Goal: Navigation & Orientation: Understand site structure

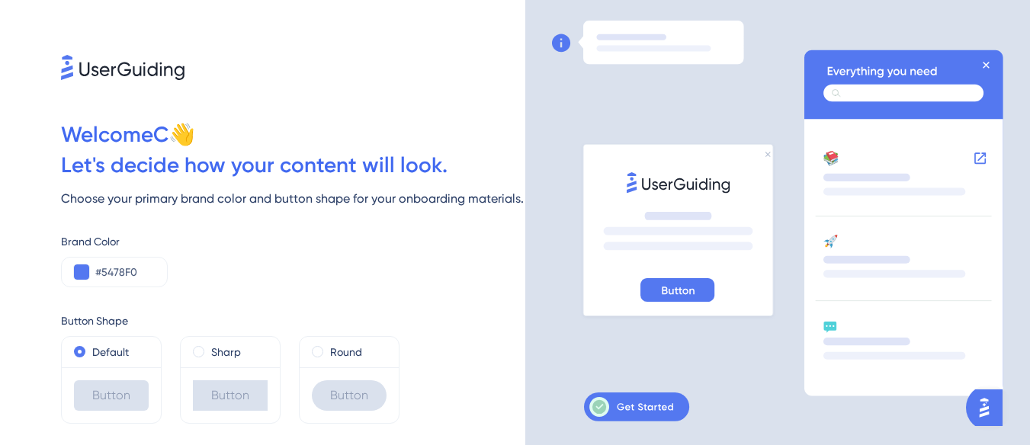
click at [84, 365] on div "Default" at bounding box center [111, 352] width 99 height 30
click at [105, 274] on input "#5478F0" at bounding box center [124, 272] width 59 height 18
click at [656, 417] on icon at bounding box center [631, 407] width 84 height 20
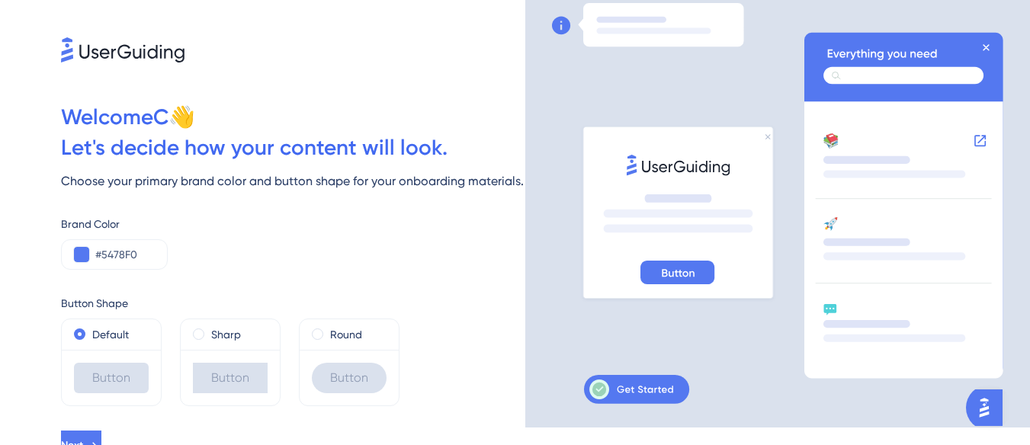
scroll to position [34, 0]
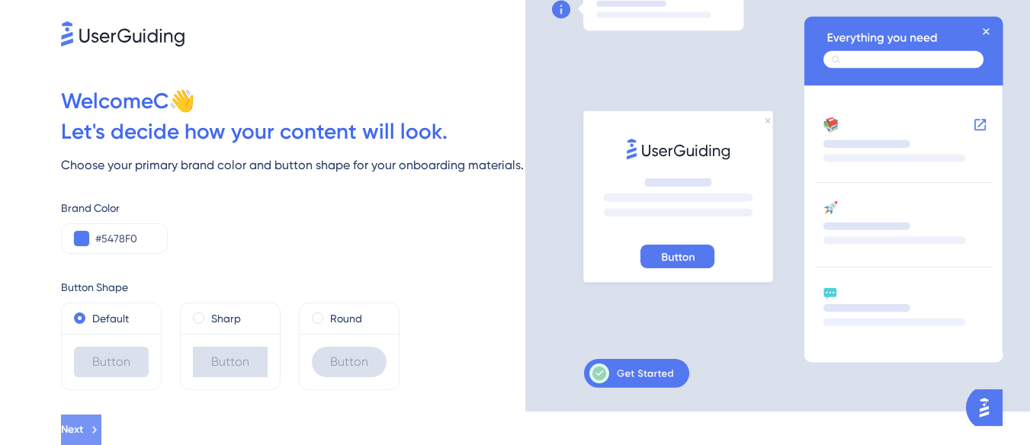
click at [101, 420] on button "Next" at bounding box center [81, 430] width 40 height 30
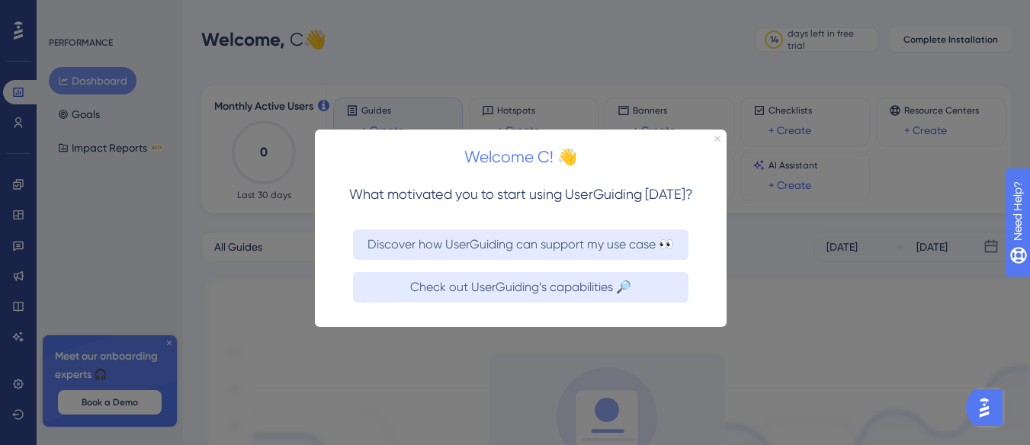
click at [720, 140] on div "Welcome C! 👋 What motivated you to start using UserGuiding [DATE]? Discover how…" at bounding box center [521, 227] width 412 height 197
click at [716, 140] on icon "Close Preview" at bounding box center [717, 138] width 6 height 6
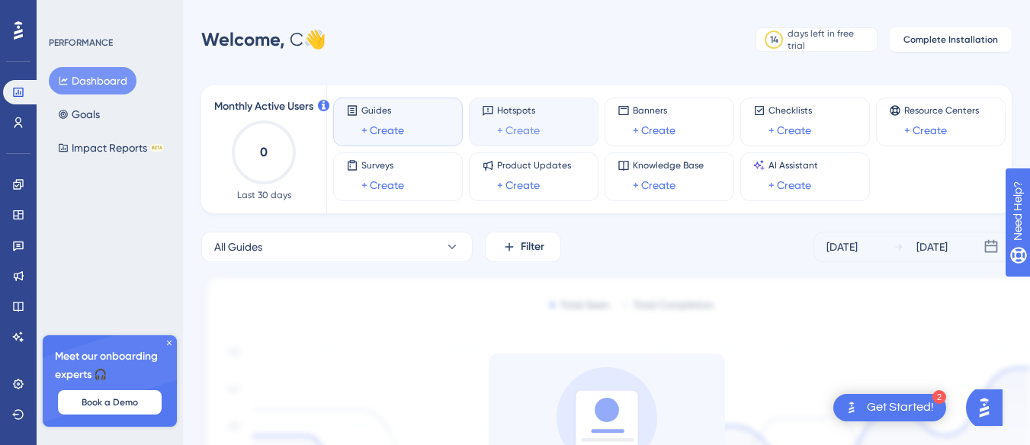
click at [502, 126] on link "+ Create" at bounding box center [518, 130] width 43 height 18
click at [366, 127] on link "+ Create" at bounding box center [382, 130] width 43 height 18
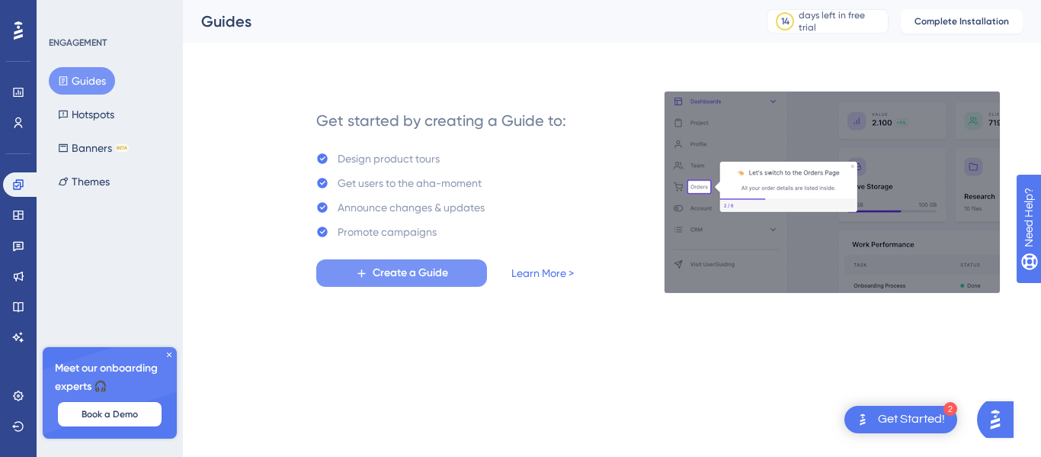
click at [382, 262] on button "Create a Guide" at bounding box center [401, 272] width 171 height 27
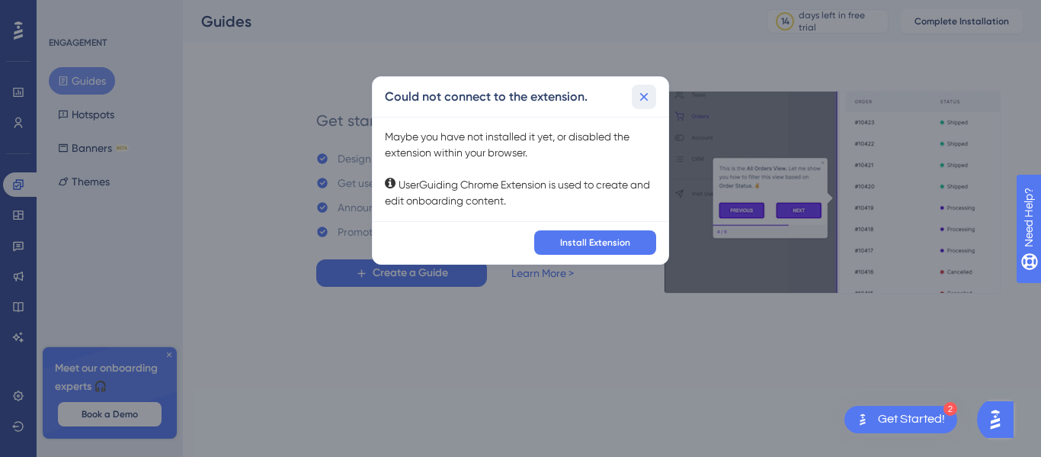
click at [644, 92] on icon at bounding box center [644, 96] width 15 height 15
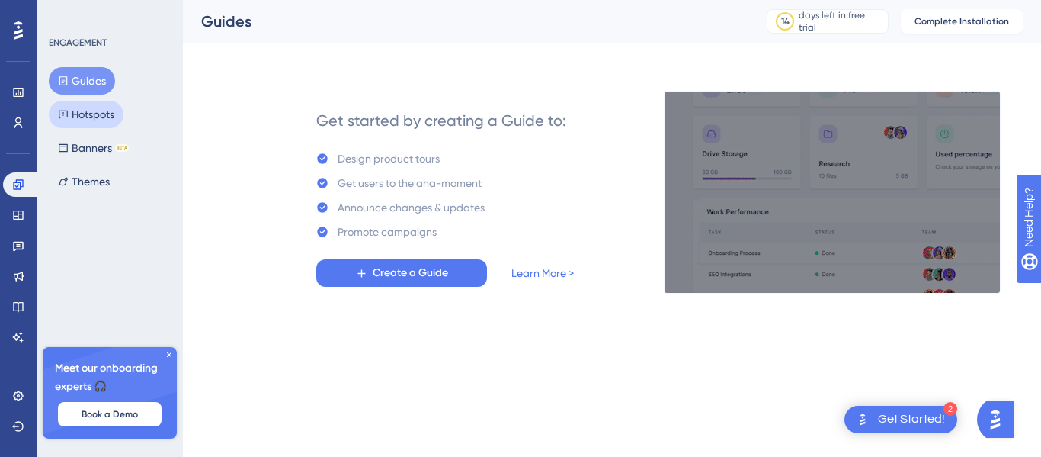
click at [69, 118] on button "Hotspots" at bounding box center [86, 114] width 75 height 27
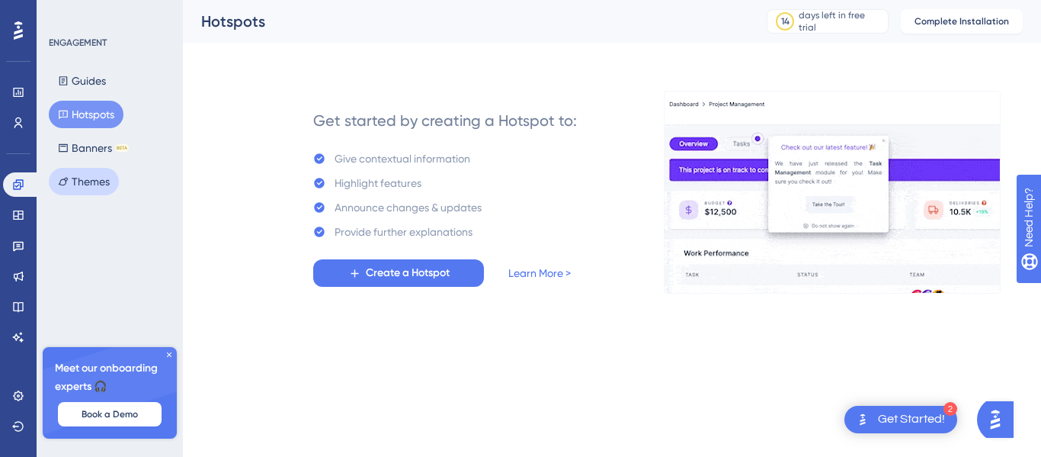
click at [104, 172] on button "Themes" at bounding box center [84, 181] width 70 height 27
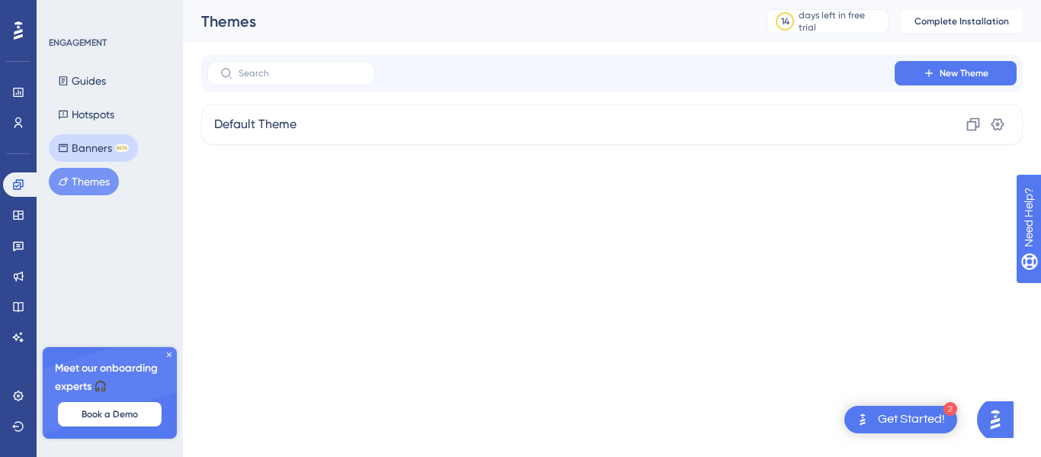
click at [80, 149] on button "Banners BETA" at bounding box center [93, 147] width 89 height 27
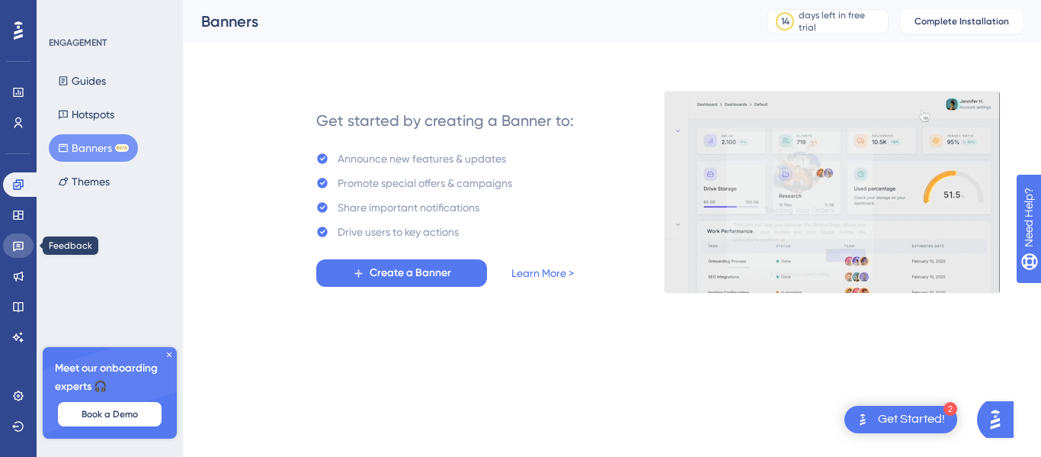
click at [9, 240] on link at bounding box center [18, 245] width 30 height 24
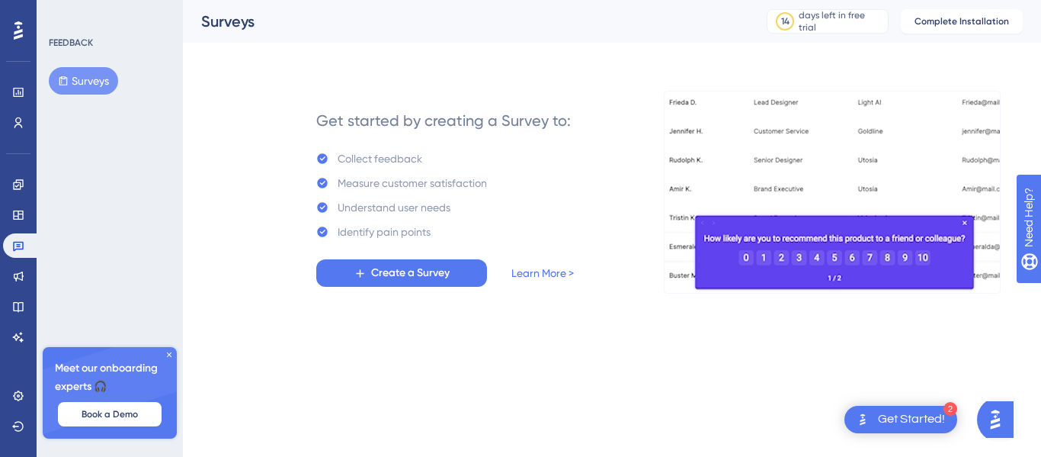
click at [11, 34] on div at bounding box center [18, 30] width 24 height 24
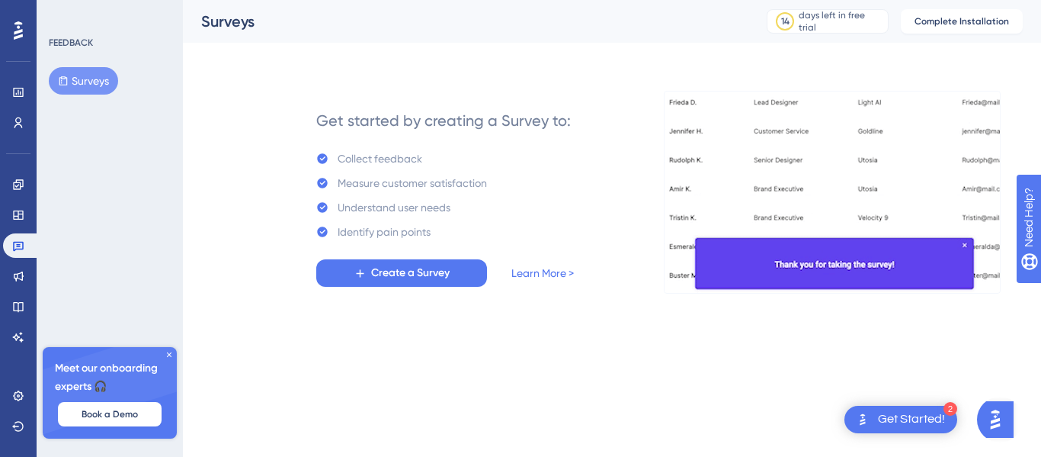
click at [90, 86] on button "Surveys" at bounding box center [83, 80] width 69 height 27
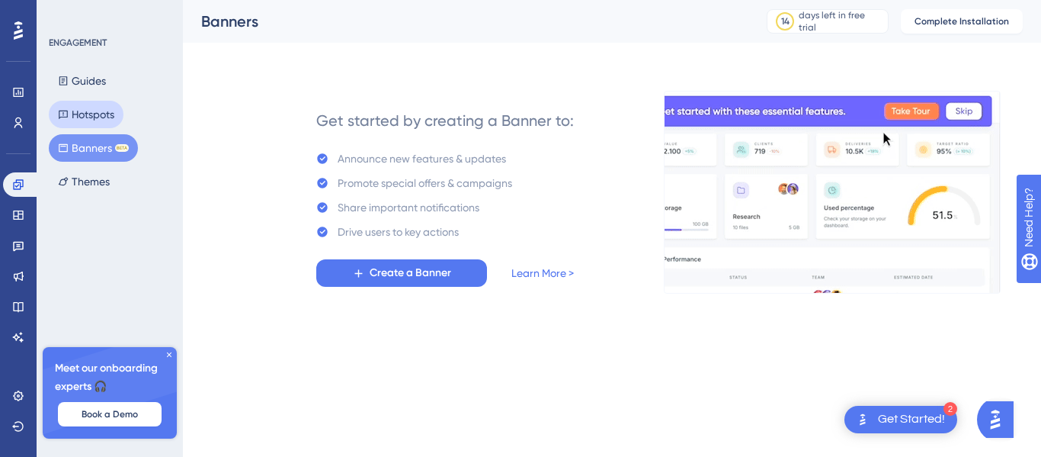
click at [79, 113] on button "Hotspots" at bounding box center [86, 114] width 75 height 27
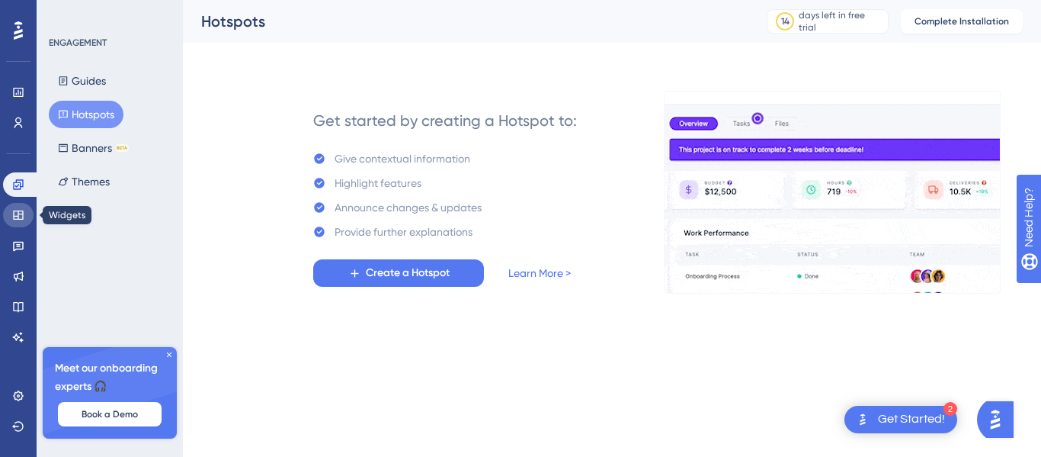
click at [20, 210] on icon at bounding box center [18, 214] width 10 height 9
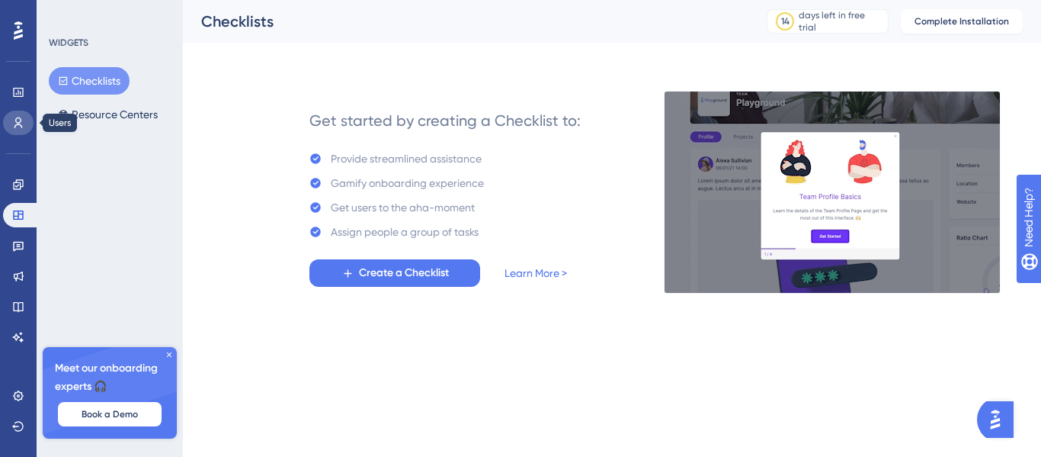
click at [27, 124] on link at bounding box center [18, 123] width 30 height 24
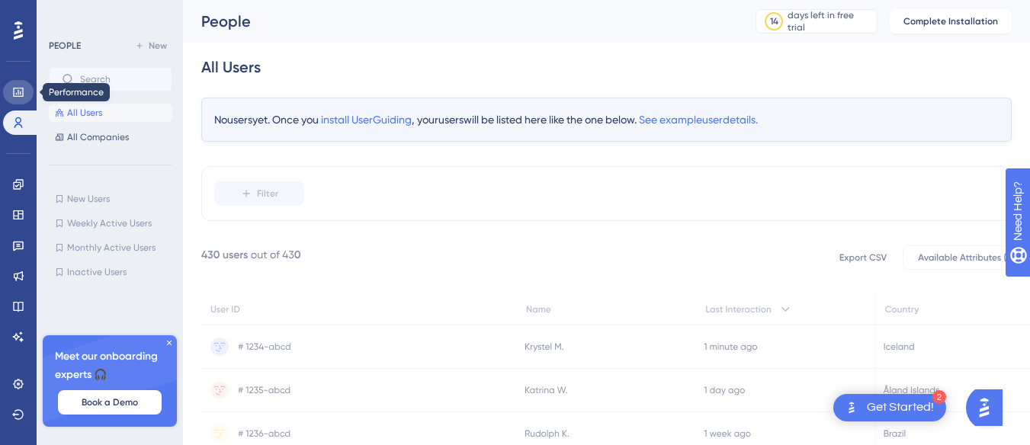
click at [27, 85] on link at bounding box center [18, 92] width 30 height 24
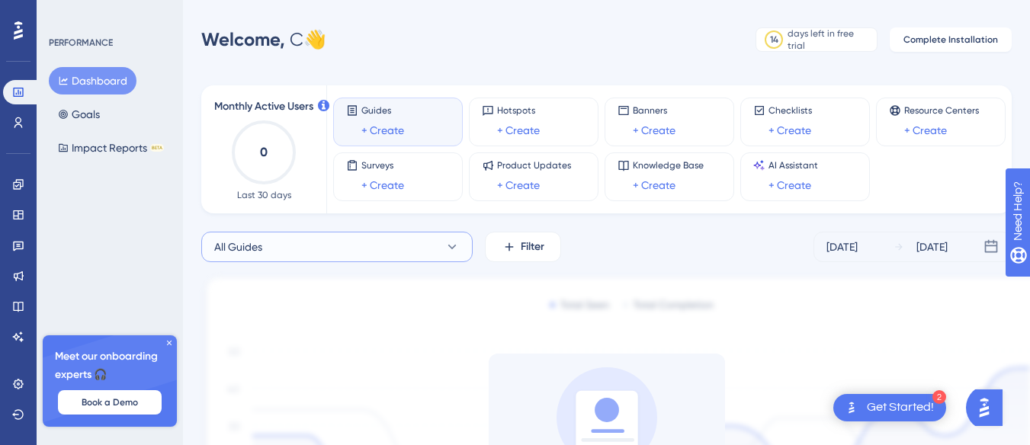
click at [350, 244] on button "All Guides" at bounding box center [336, 247] width 271 height 30
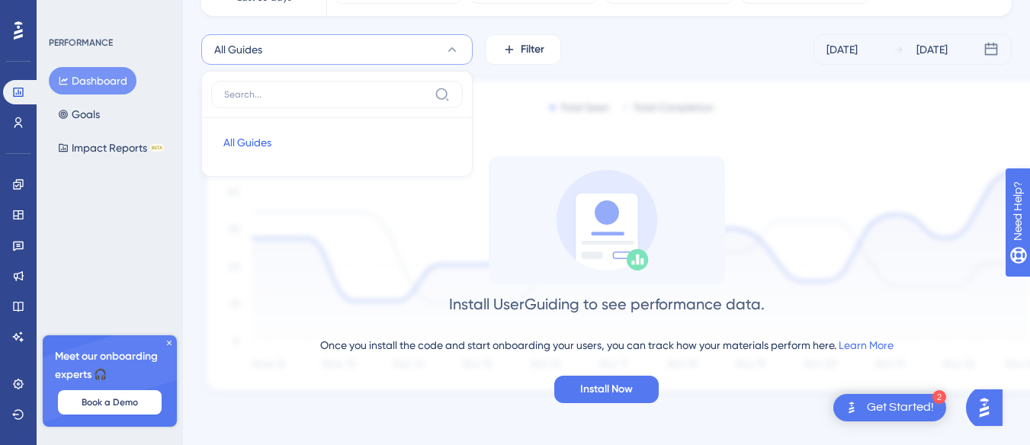
scroll to position [199, 0]
click at [60, 115] on icon at bounding box center [63, 114] width 11 height 11
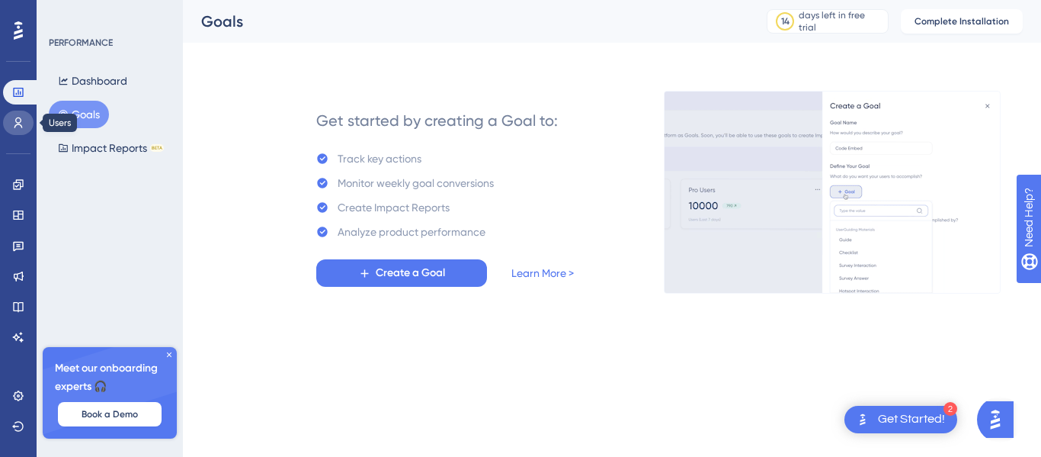
click at [14, 126] on icon at bounding box center [18, 123] width 12 height 12
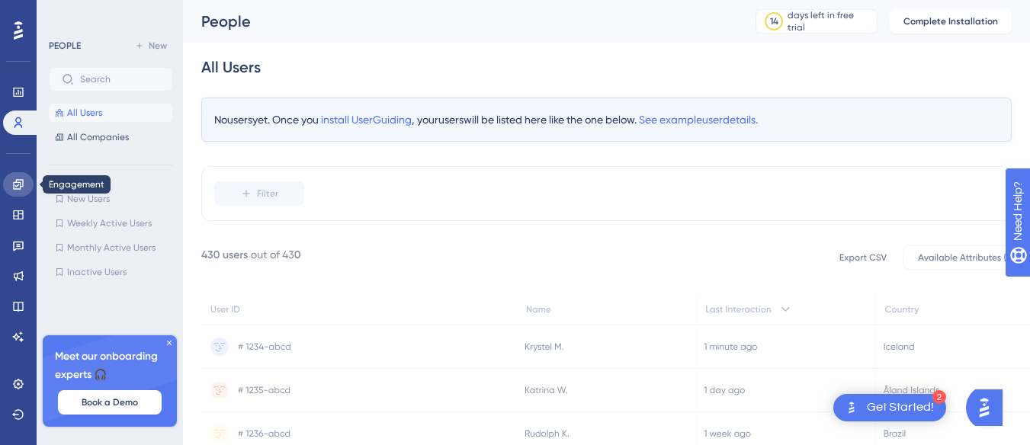
click at [12, 185] on link at bounding box center [18, 184] width 30 height 24
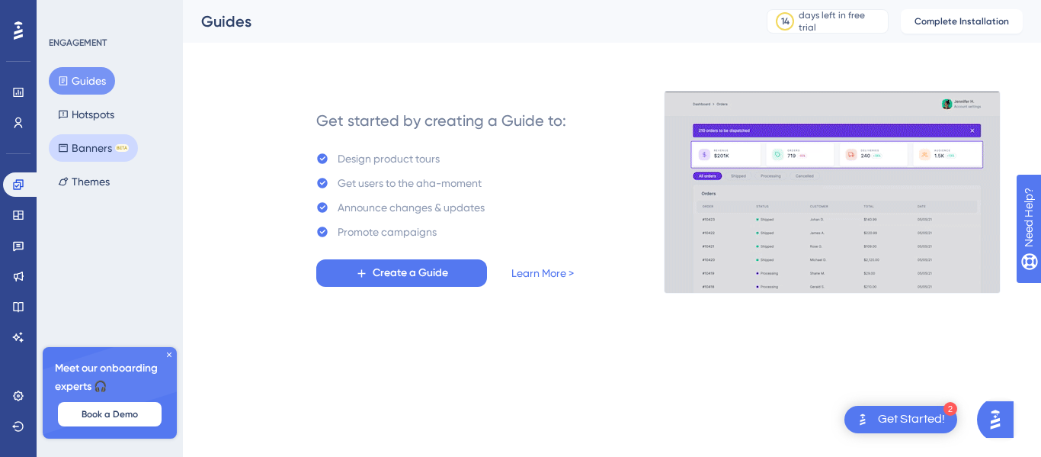
click at [74, 155] on button "Banners BETA" at bounding box center [93, 147] width 89 height 27
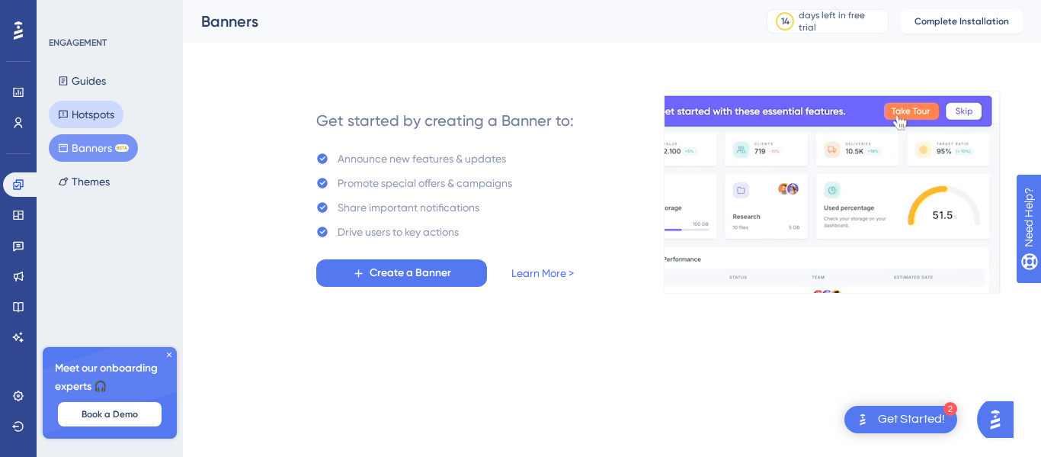
drag, startPoint x: 101, startPoint y: 120, endPoint x: 90, endPoint y: 106, distance: 18.0
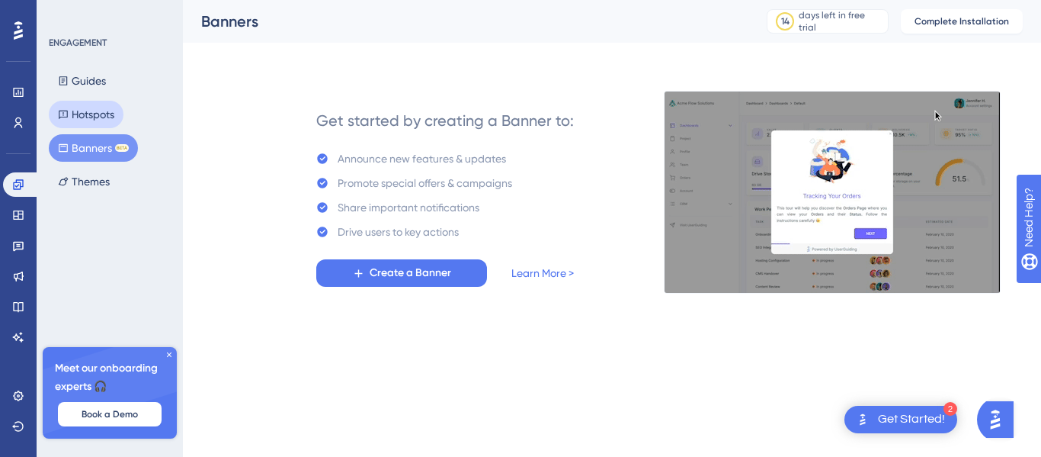
click at [96, 115] on button "Hotspots" at bounding box center [86, 114] width 75 height 27
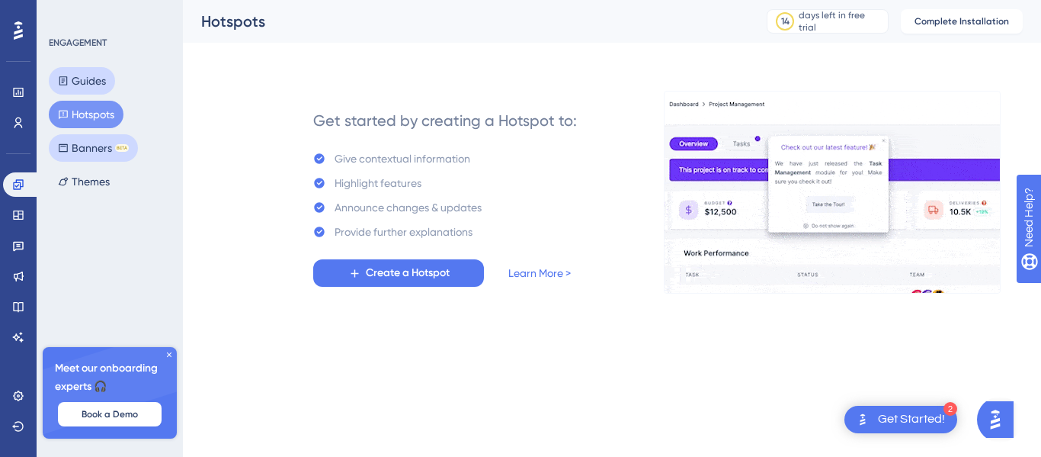
drag, startPoint x: 74, startPoint y: 76, endPoint x: 61, endPoint y: 139, distance: 63.8
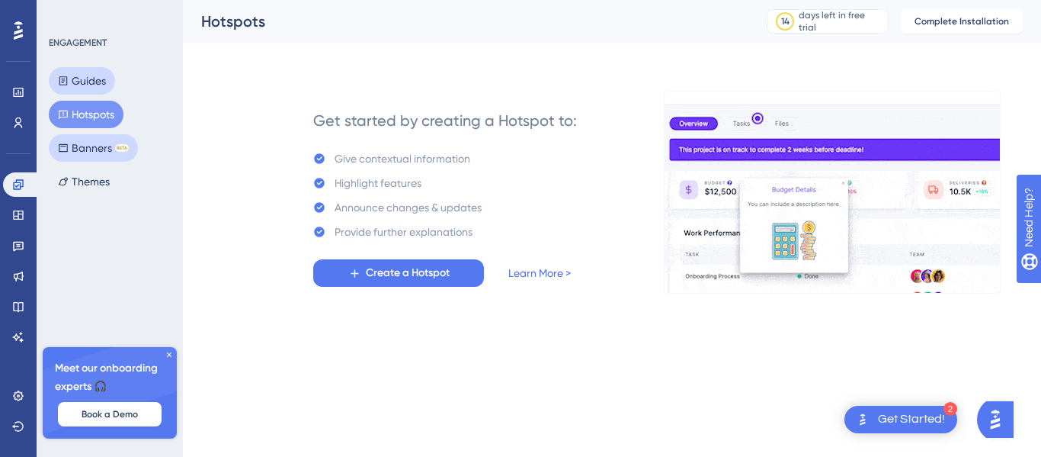
click at [73, 76] on button "Guides" at bounding box center [82, 80] width 66 height 27
